Goal: Entertainment & Leisure: Consume media (video, audio)

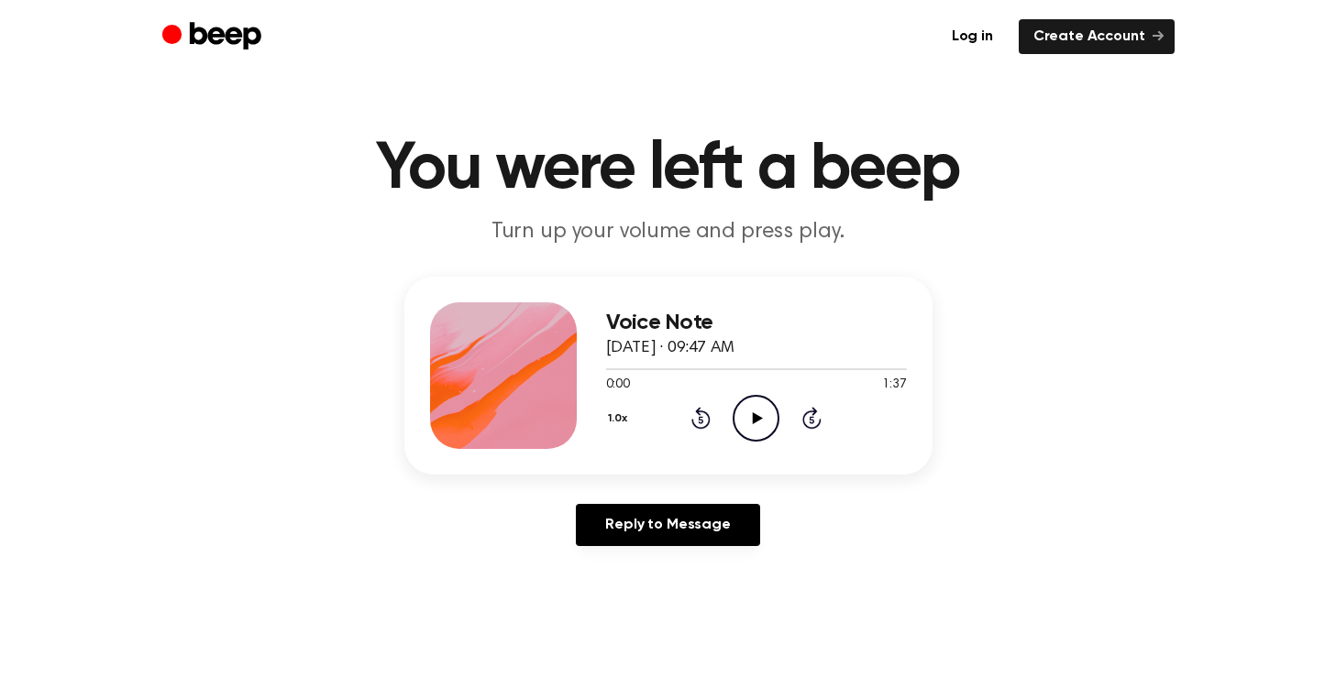
scroll to position [11, 0]
click at [744, 412] on icon "Play Audio" at bounding box center [755, 417] width 47 height 47
click at [744, 412] on icon "Pause Audio" at bounding box center [755, 417] width 47 height 47
click at [751, 417] on icon "Play Audio" at bounding box center [755, 417] width 47 height 47
click at [699, 417] on icon at bounding box center [701, 419] width 5 height 7
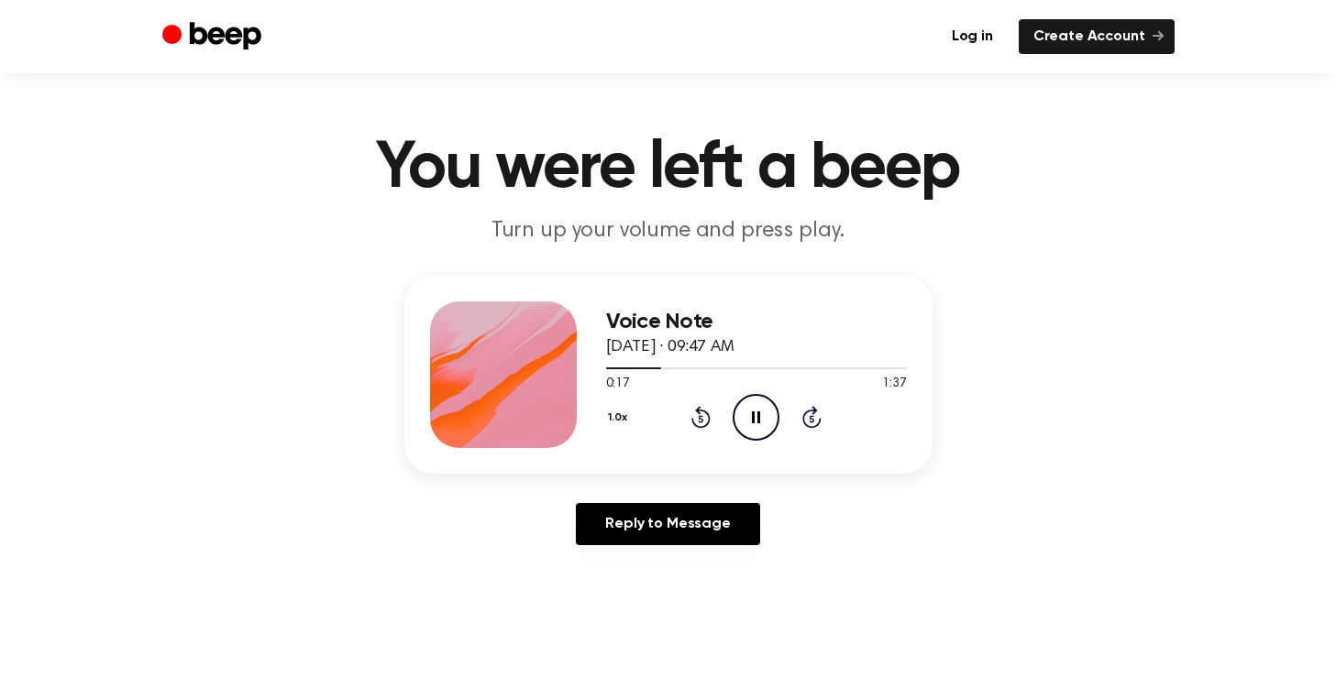
click at [764, 416] on icon "Pause Audio" at bounding box center [755, 417] width 47 height 47
click at [764, 416] on icon "Play Audio" at bounding box center [755, 417] width 47 height 47
click at [764, 416] on icon "Pause Audio" at bounding box center [755, 417] width 47 height 47
click at [764, 416] on icon "Play Audio" at bounding box center [755, 417] width 47 height 47
click at [764, 416] on icon "Pause Audio" at bounding box center [755, 417] width 47 height 47
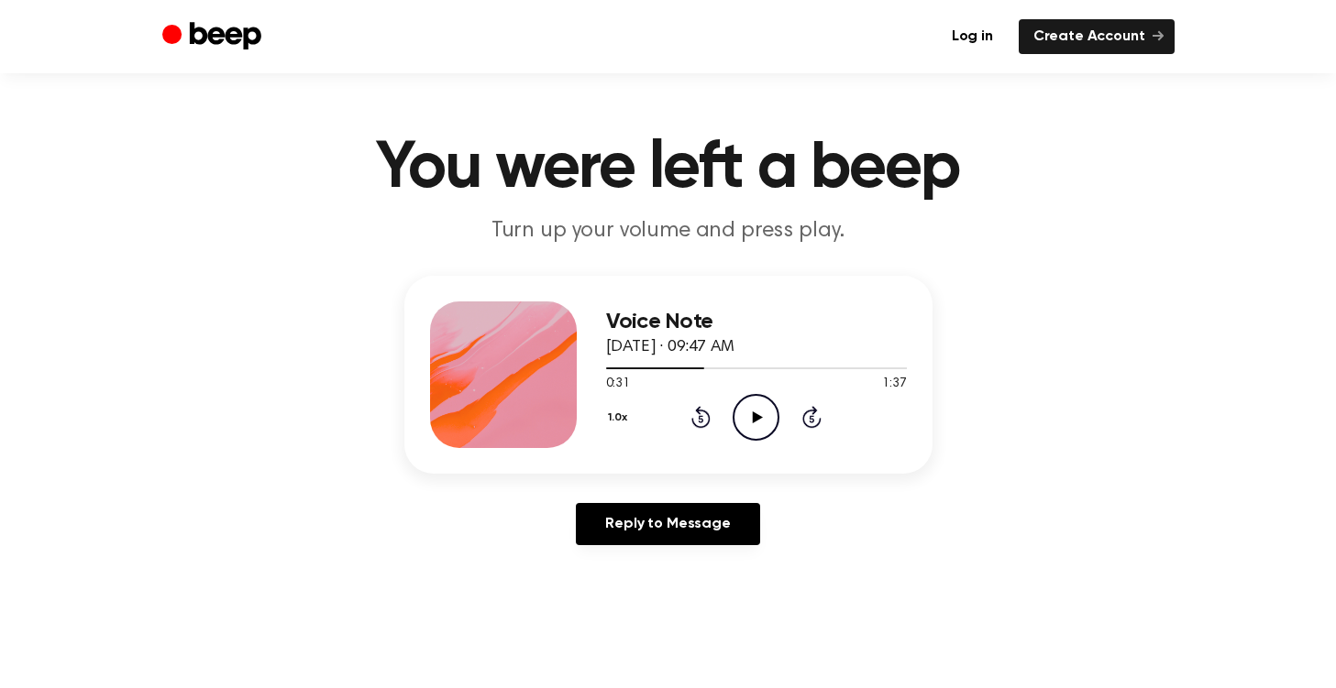
click at [750, 416] on icon "Play Audio" at bounding box center [755, 417] width 47 height 47
click at [699, 414] on icon "Rewind 5 seconds" at bounding box center [700, 417] width 20 height 24
click at [754, 424] on icon "Play Audio" at bounding box center [755, 417] width 47 height 47
click at [754, 424] on icon "Pause Audio" at bounding box center [755, 417] width 47 height 47
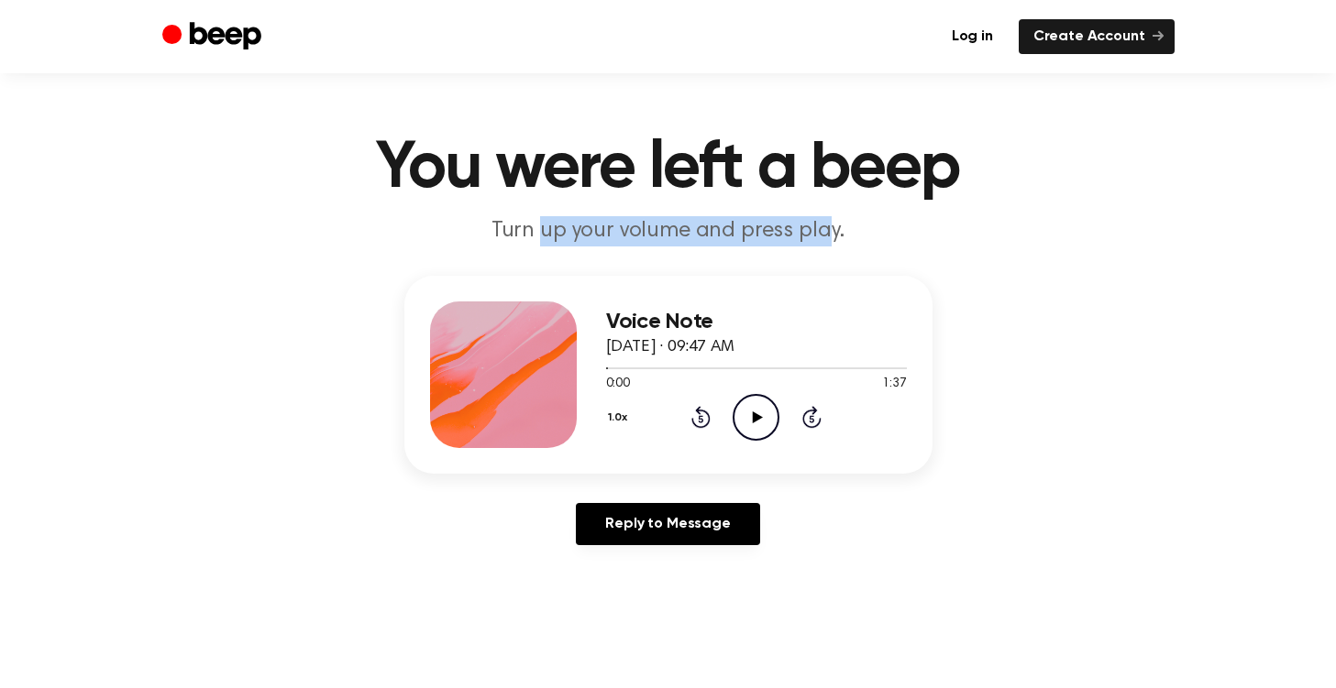
drag, startPoint x: 825, startPoint y: 236, endPoint x: 540, endPoint y: 239, distance: 285.1
click at [540, 239] on p "Turn up your volume and press play." at bounding box center [668, 231] width 704 height 30
click at [516, 234] on p "Turn up your volume and press play." at bounding box center [668, 231] width 704 height 30
drag, startPoint x: 510, startPoint y: 235, endPoint x: 816, endPoint y: 237, distance: 306.2
click at [816, 237] on p "Turn up your volume and press play." at bounding box center [668, 231] width 704 height 30
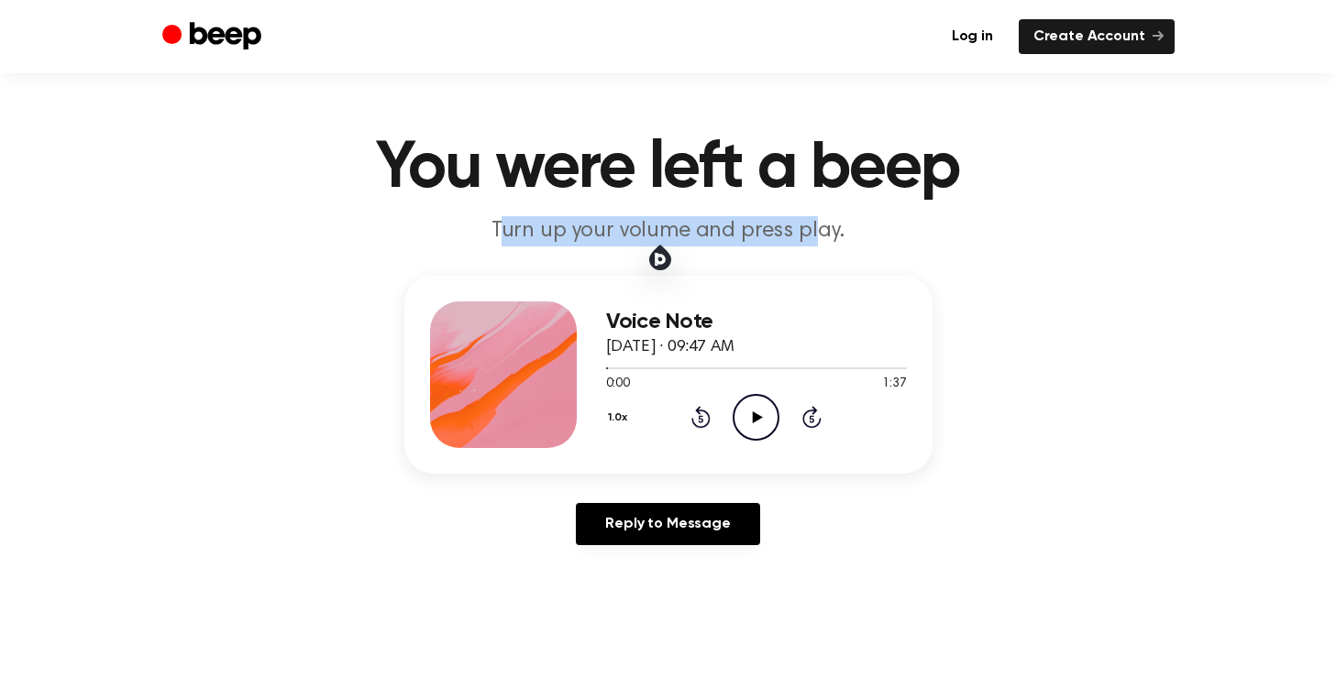
click at [816, 237] on p "Turn up your volume and press play." at bounding box center [668, 231] width 704 height 30
